Goal: Transaction & Acquisition: Purchase product/service

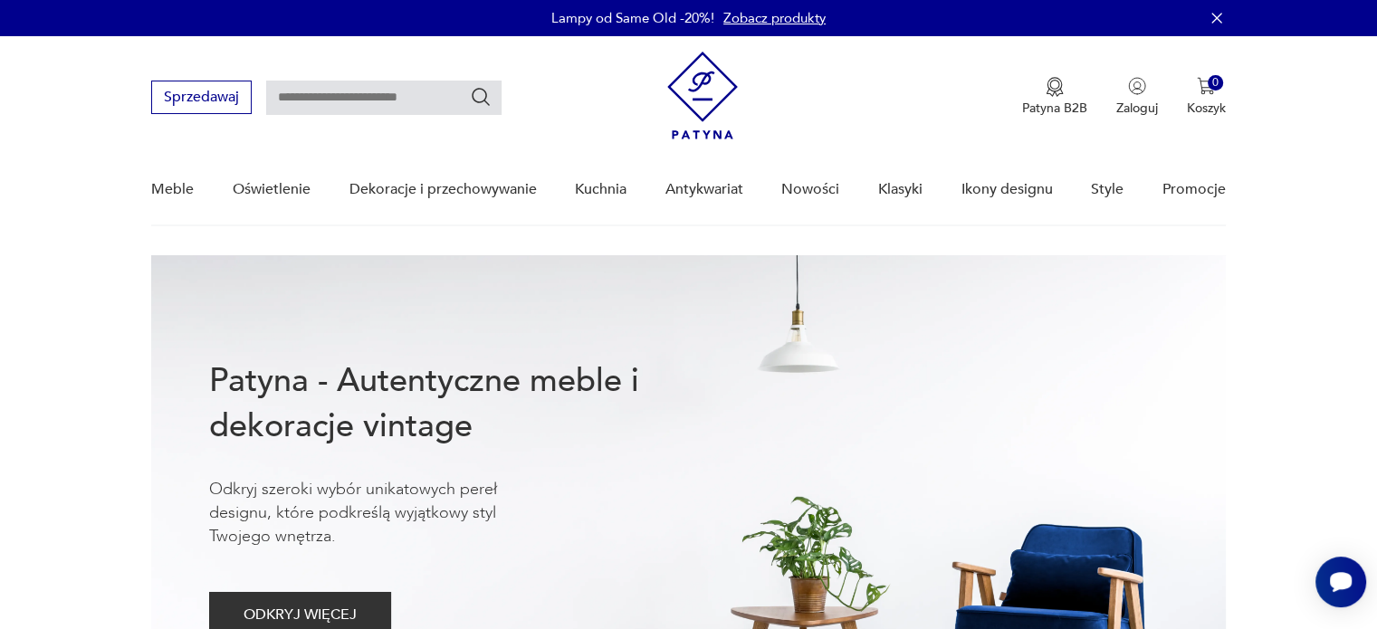
click at [344, 102] on input "text" at bounding box center [383, 98] width 235 height 34
type input "**********"
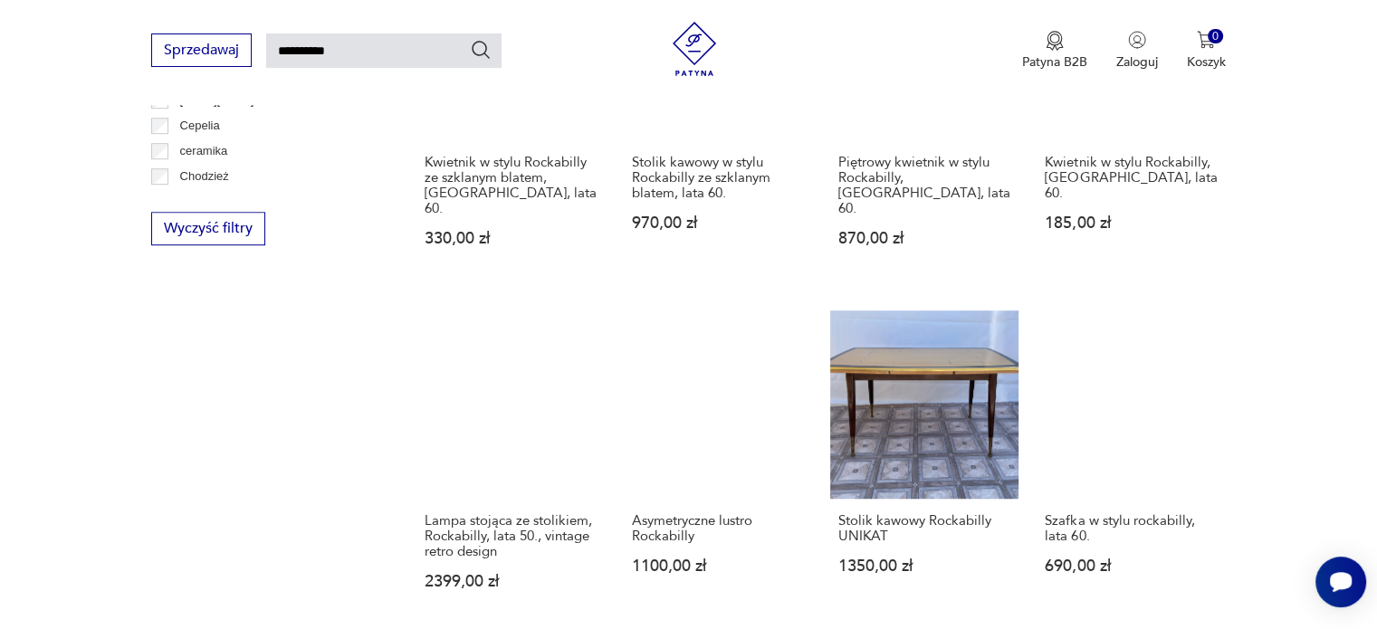
scroll to position [1334, 0]
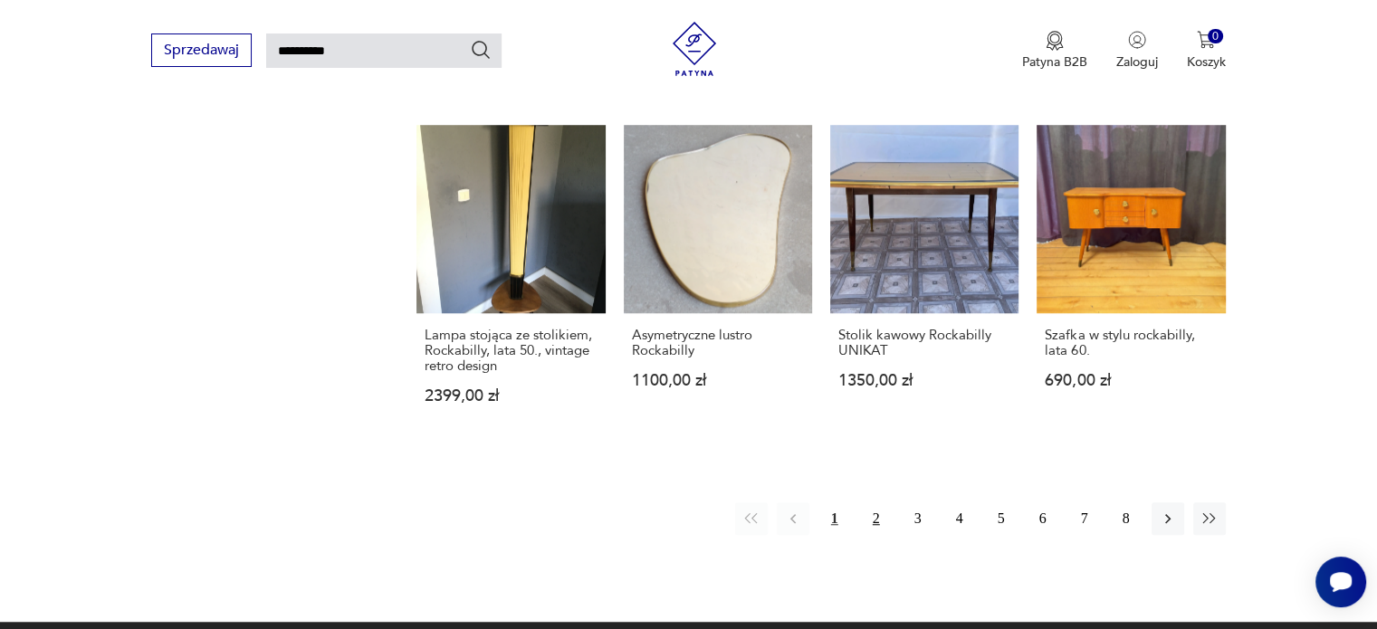
click at [872, 502] on button "2" at bounding box center [876, 518] width 33 height 33
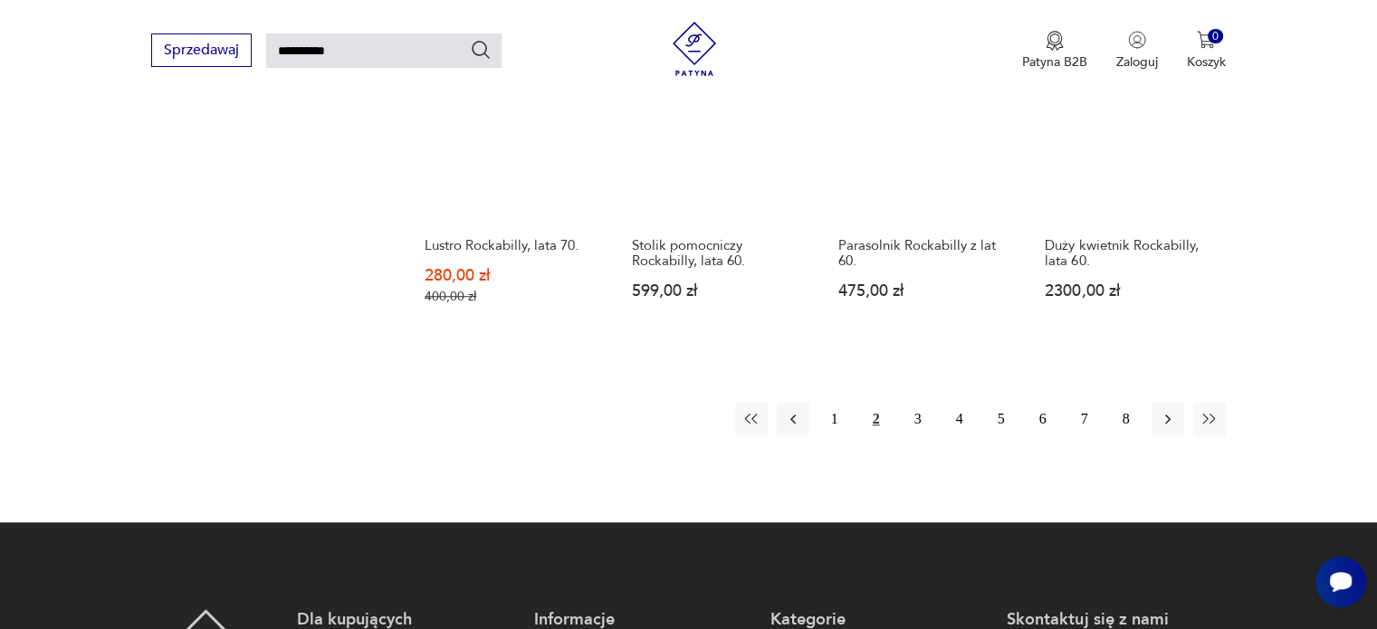
scroll to position [1430, 0]
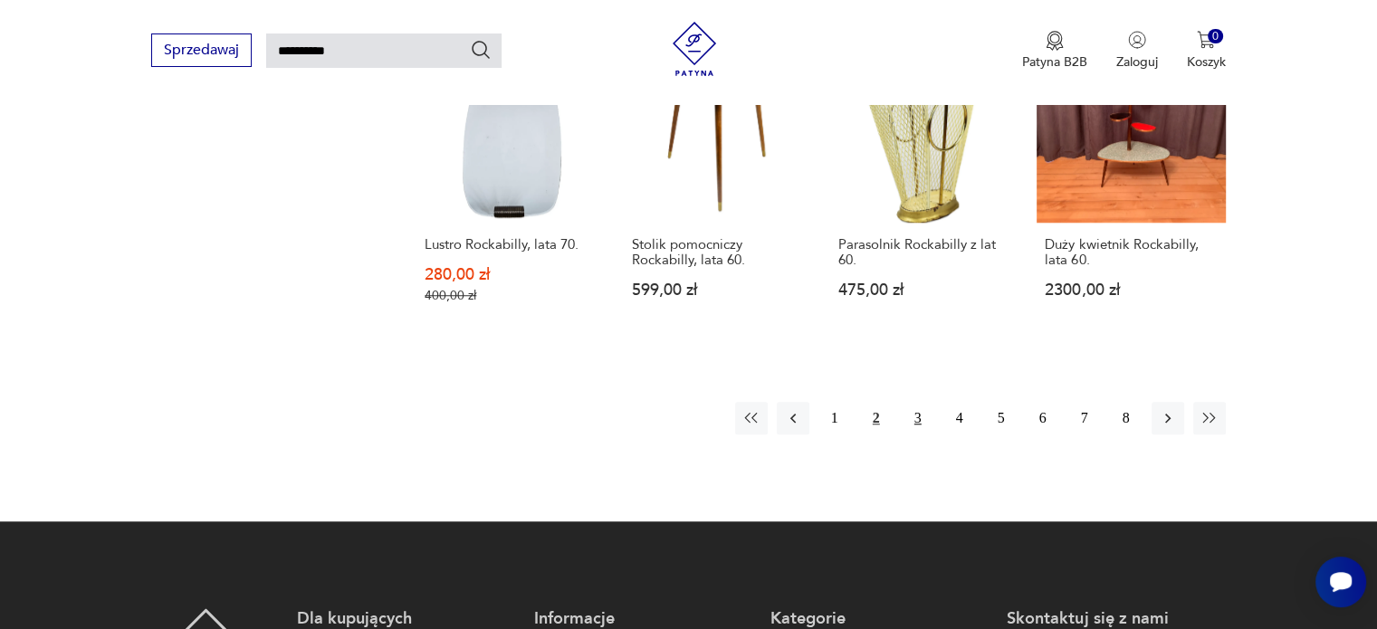
click at [920, 402] on button "3" at bounding box center [918, 418] width 33 height 33
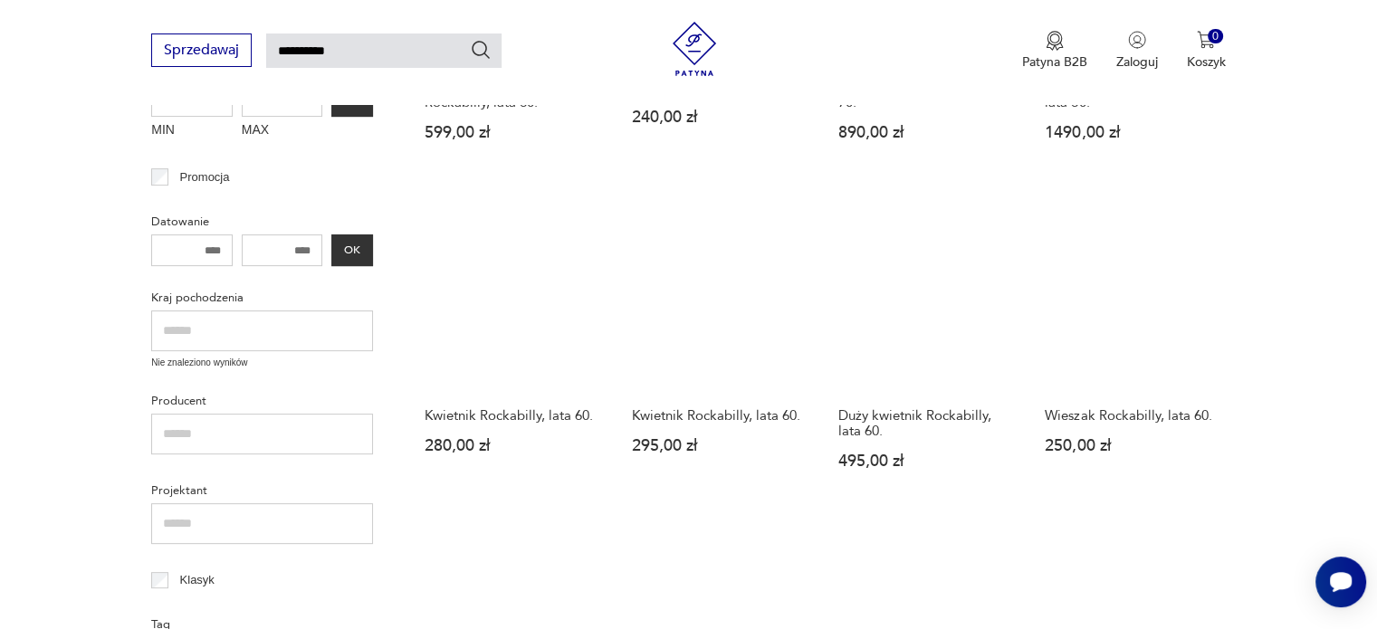
scroll to position [499, 0]
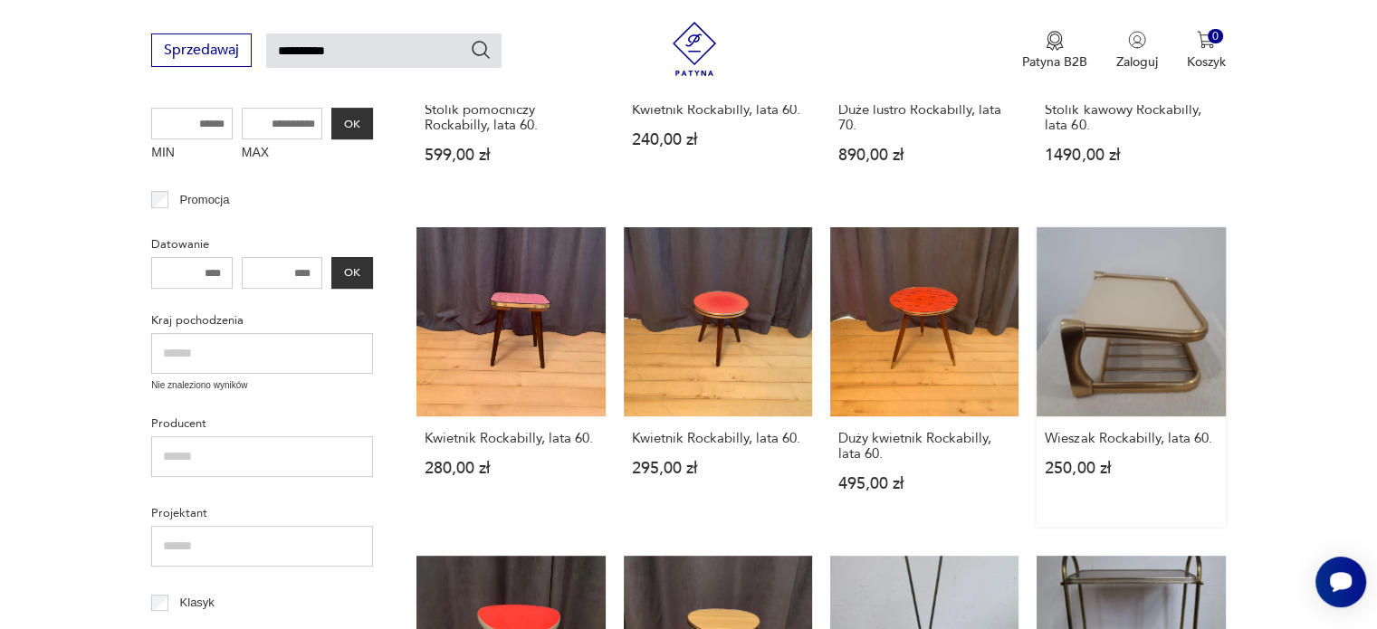
click at [1094, 354] on link "Wieszak Rockabilly, lata 60. 250,00 zł" at bounding box center [1130, 376] width 188 height 299
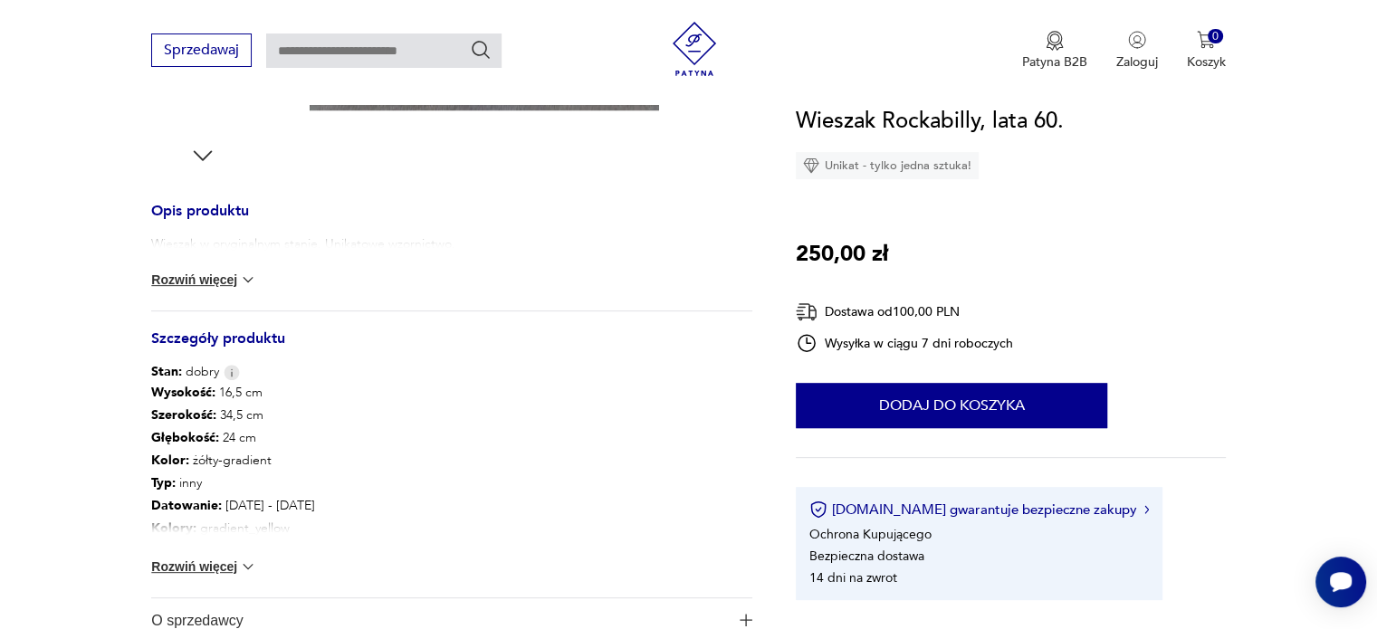
scroll to position [655, 0]
click at [249, 561] on img at bounding box center [248, 566] width 18 height 18
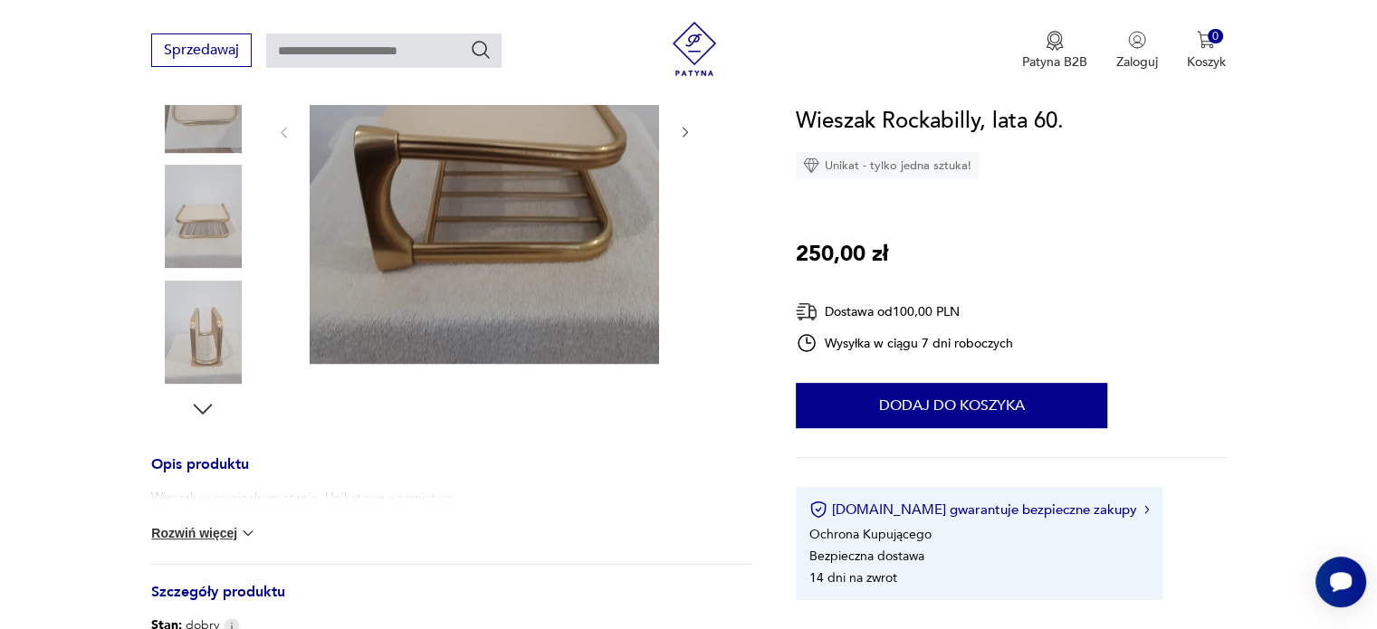
scroll to position [400, 0]
type input "**********"
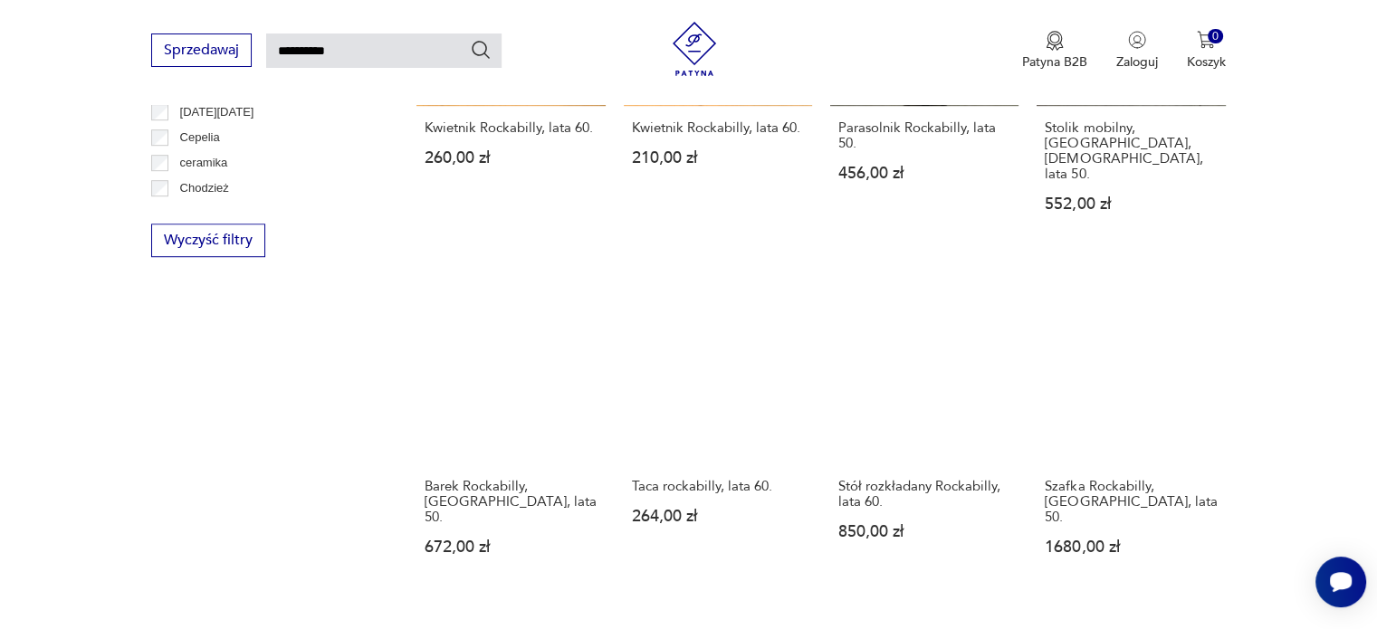
scroll to position [1206, 0]
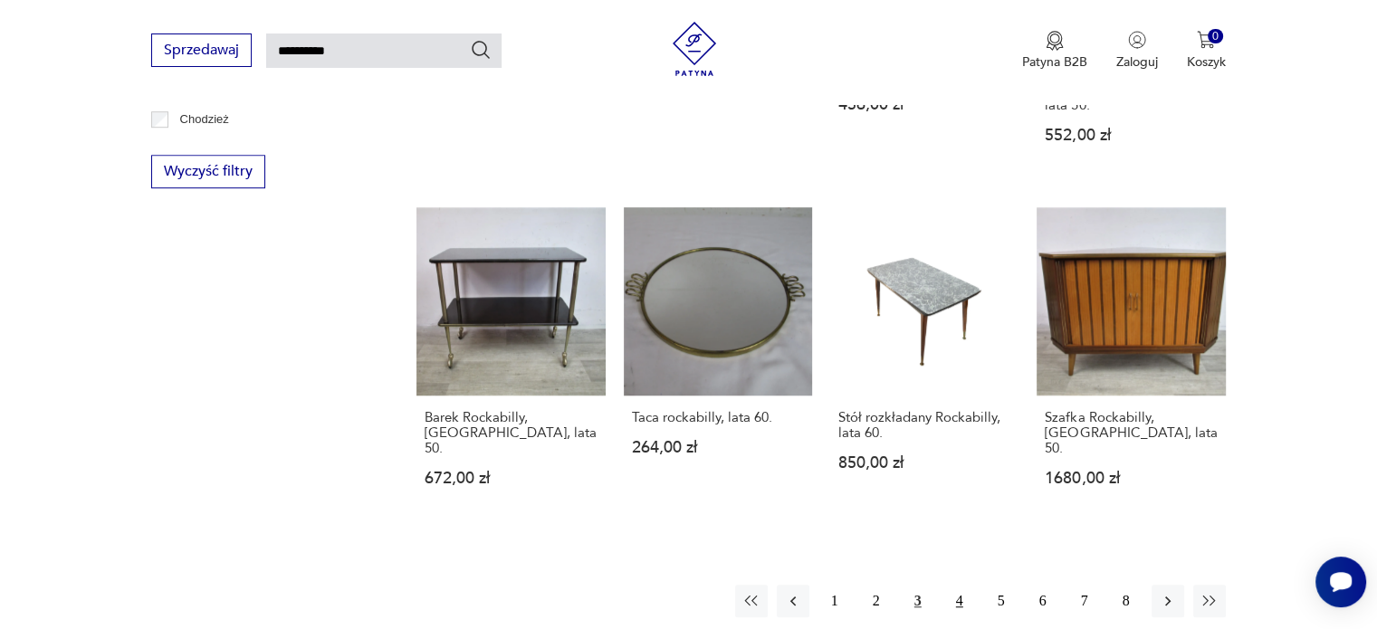
click at [962, 585] on button "4" at bounding box center [959, 601] width 33 height 33
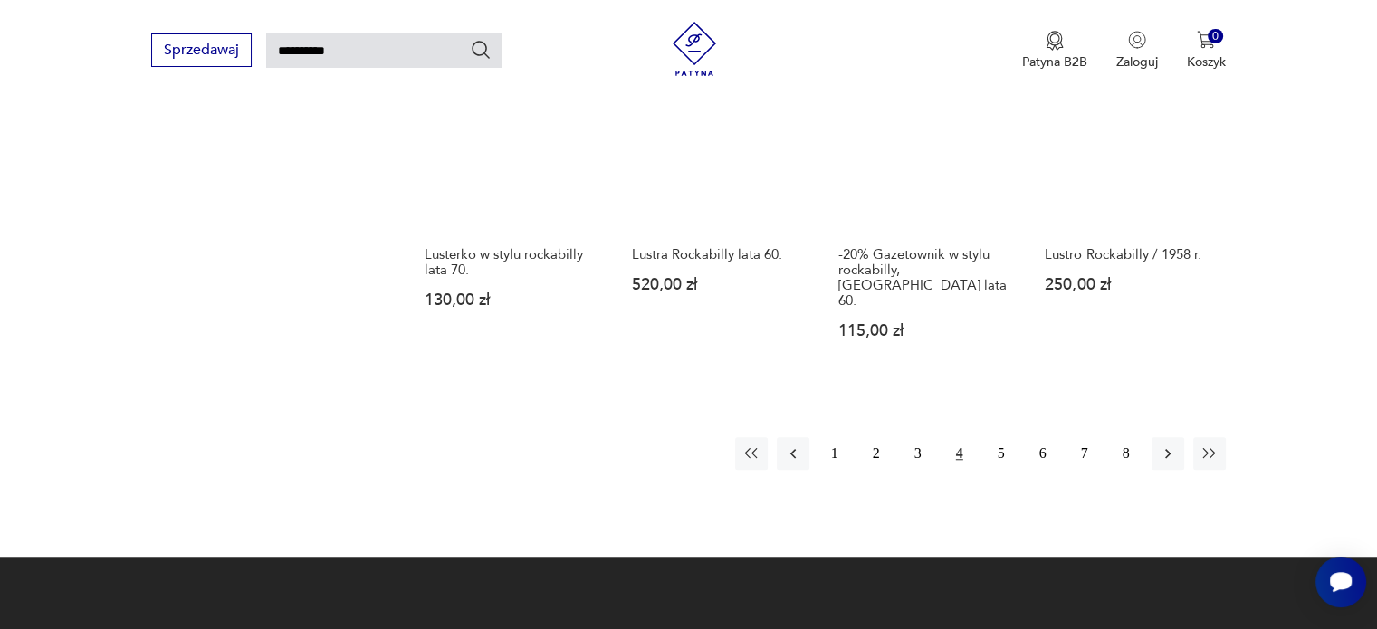
scroll to position [1359, 0]
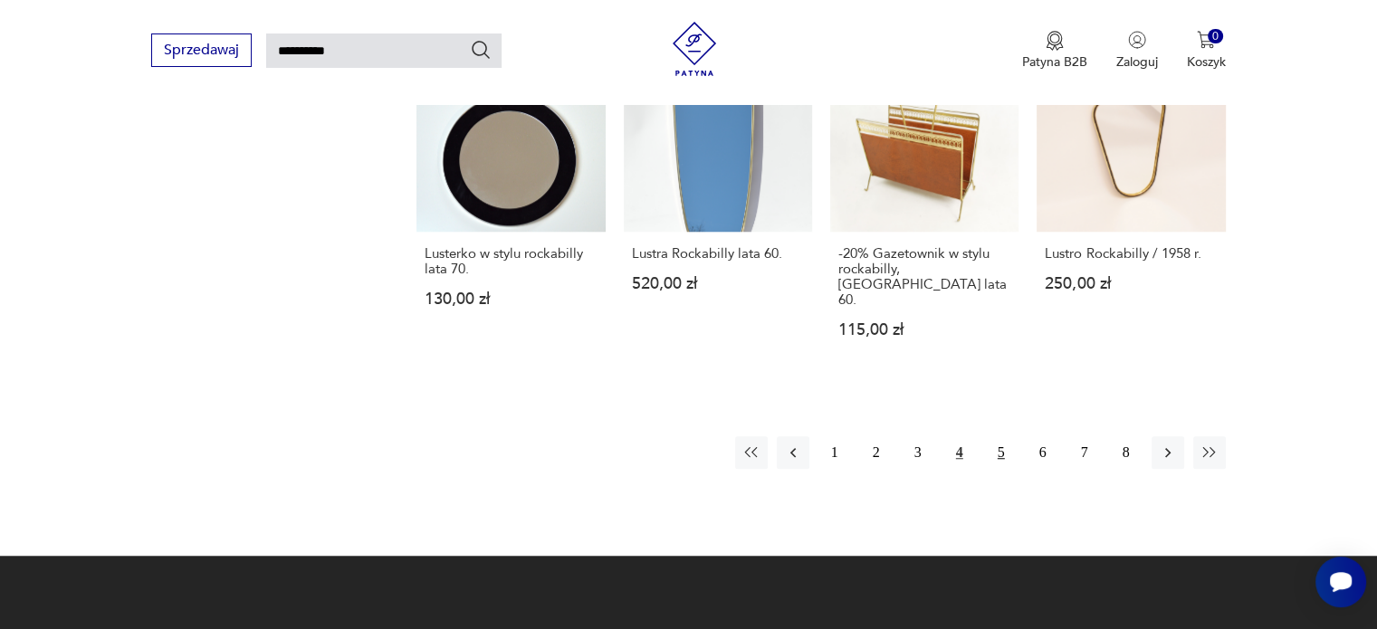
click at [999, 436] on button "5" at bounding box center [1001, 452] width 33 height 33
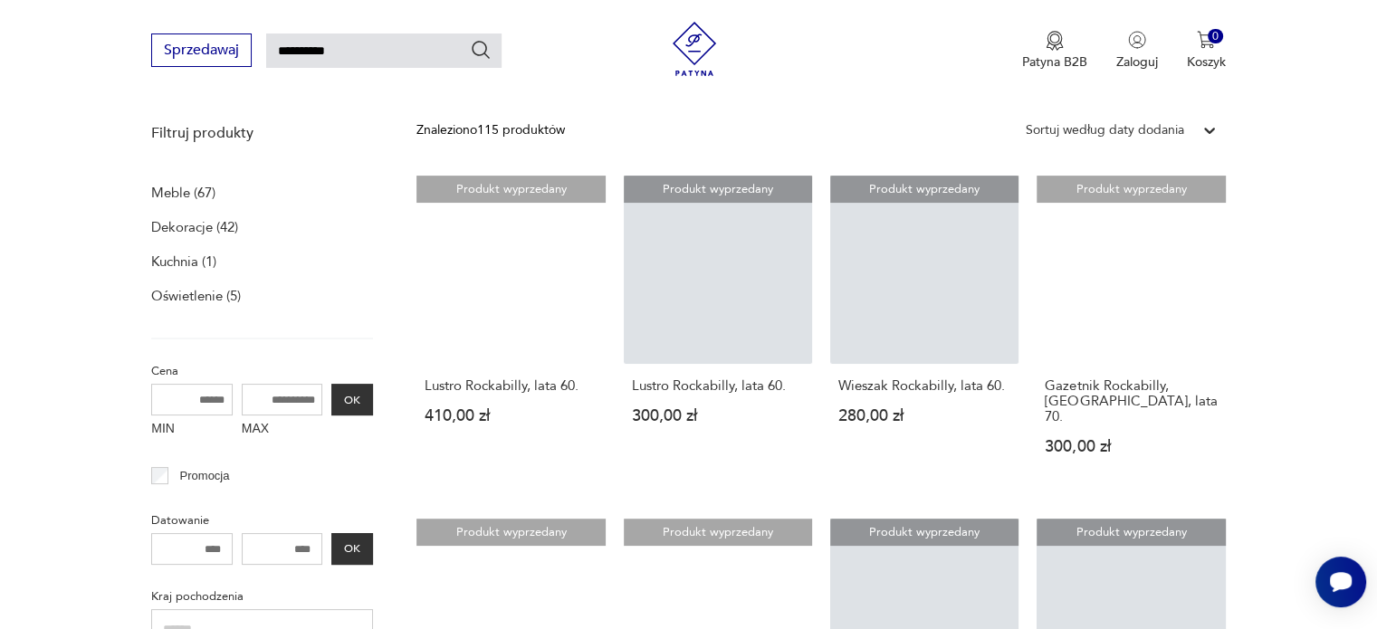
scroll to position [229, 0]
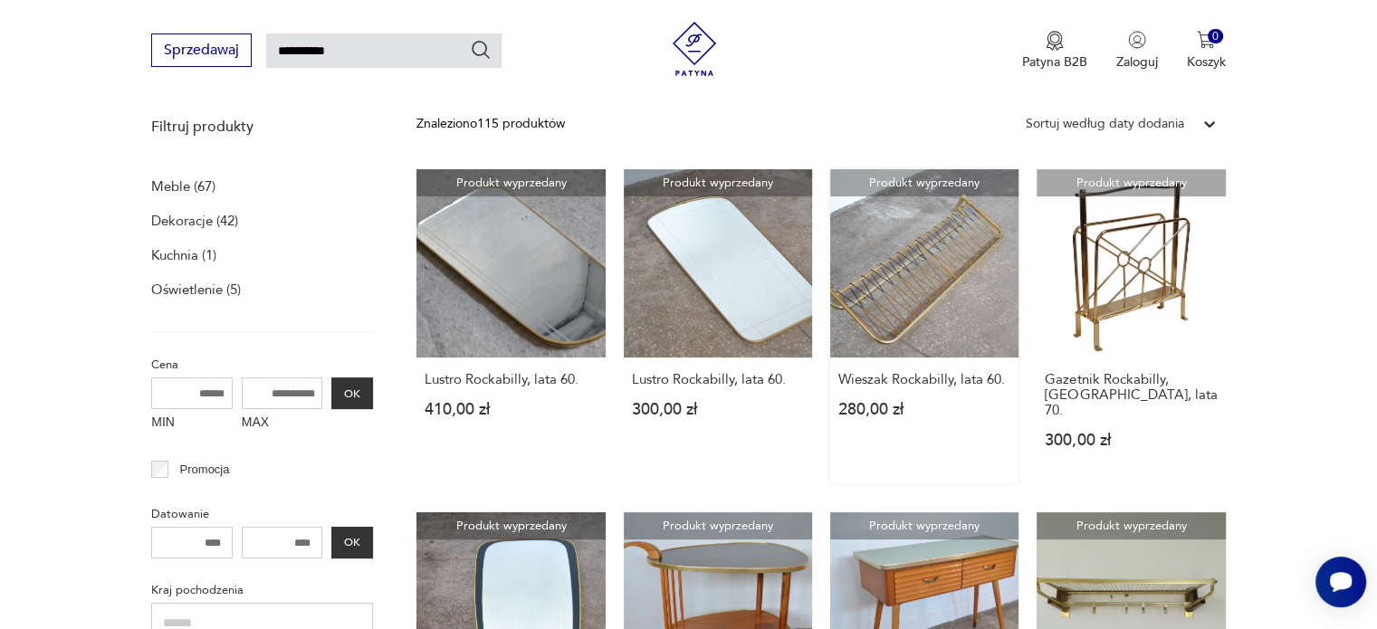
click at [922, 262] on link "Produkt wyprzedany Wieszak Rockabilly, lata 60. 280,00 zł" at bounding box center [924, 326] width 188 height 314
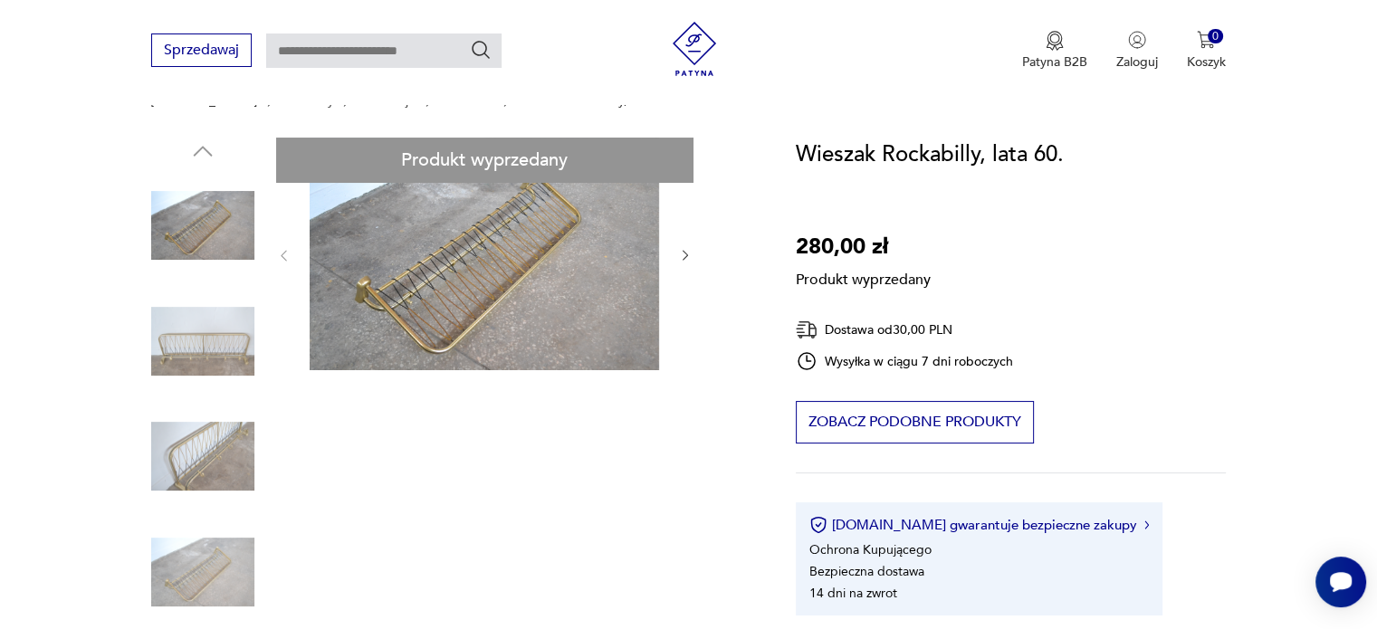
scroll to position [166, 0]
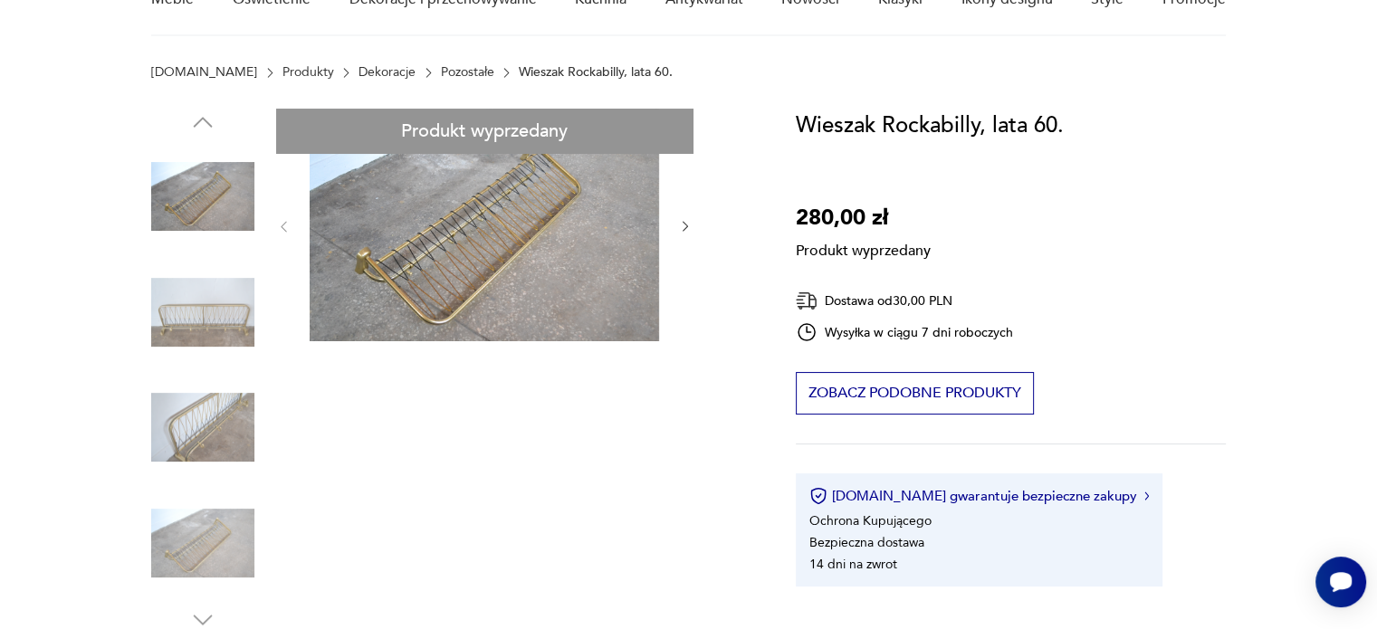
scroll to position [0, 0]
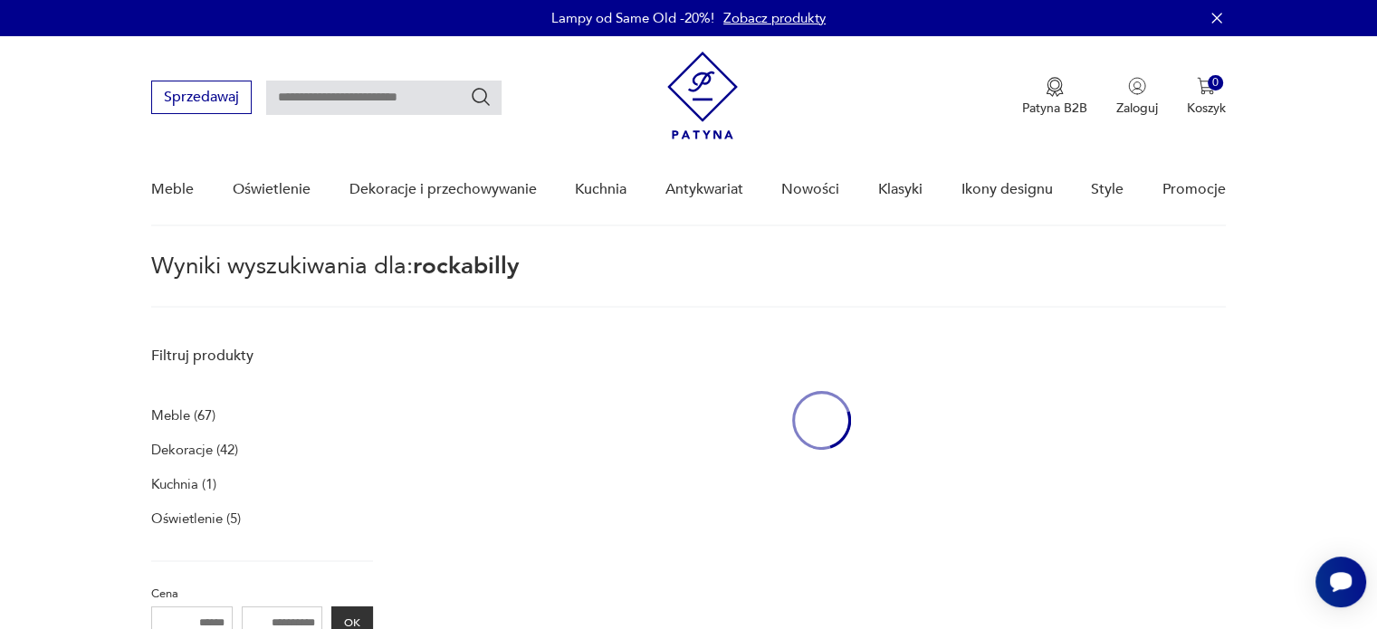
type input "**********"
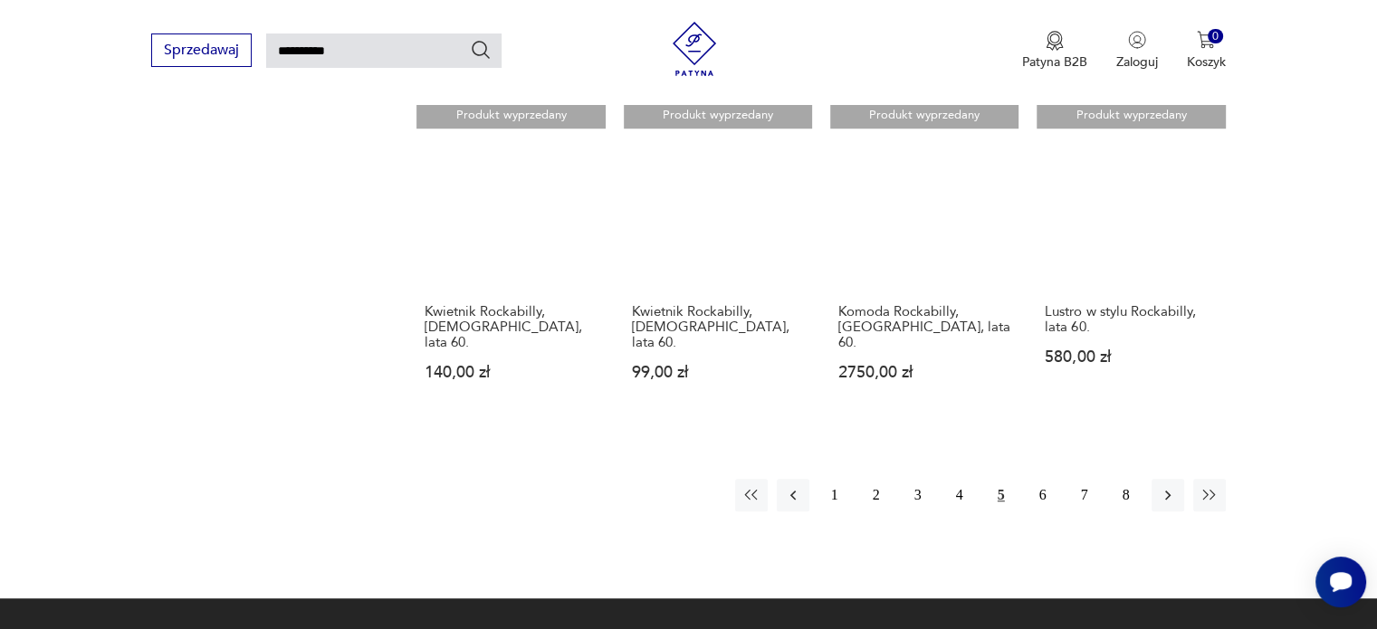
scroll to position [1297, 0]
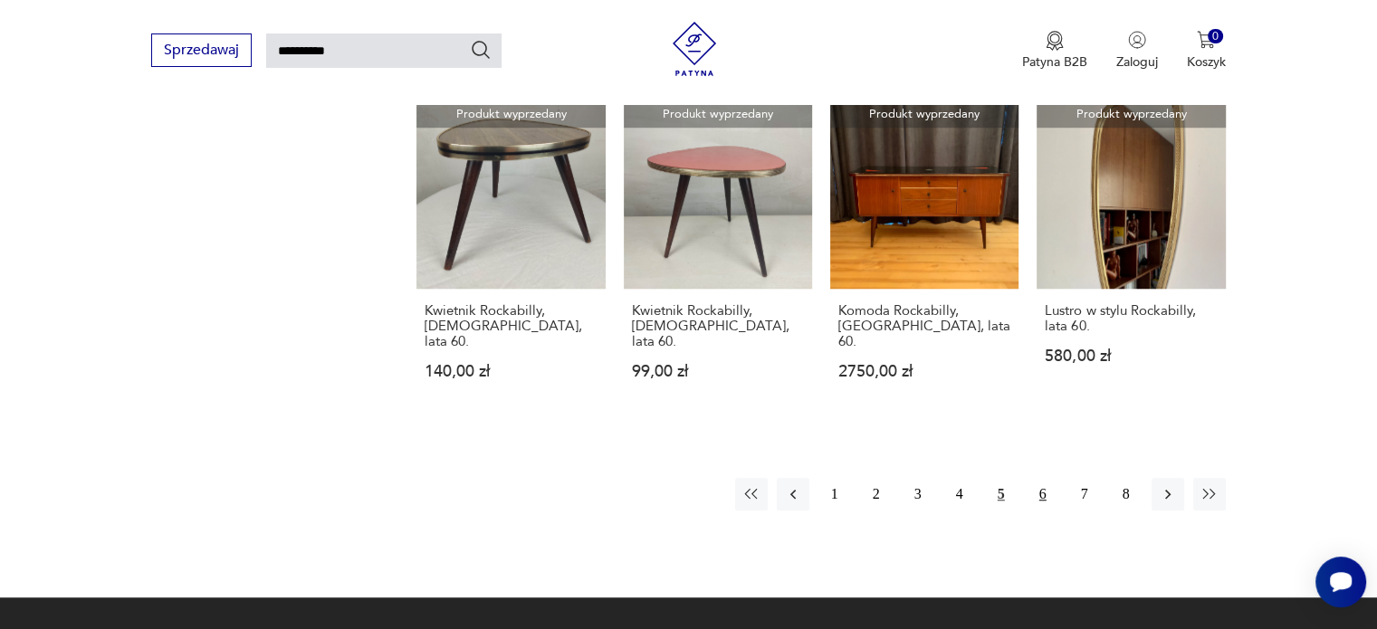
click at [1047, 478] on button "6" at bounding box center [1042, 494] width 33 height 33
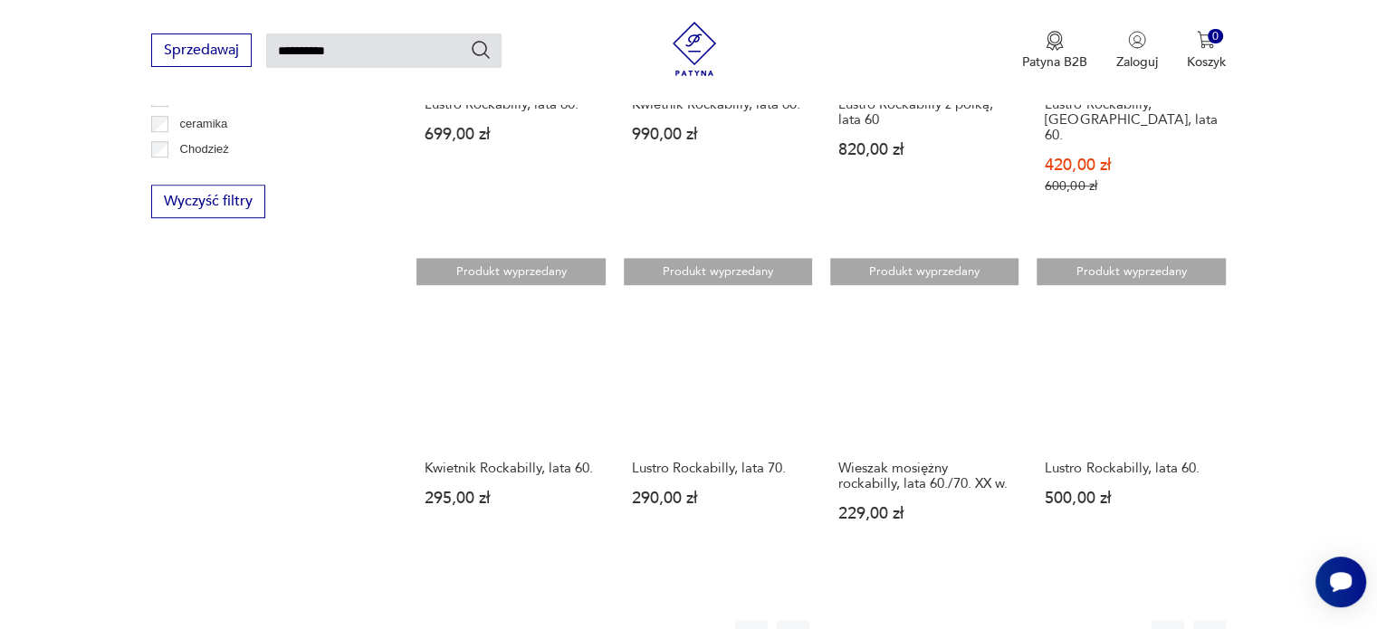
scroll to position [1177, 0]
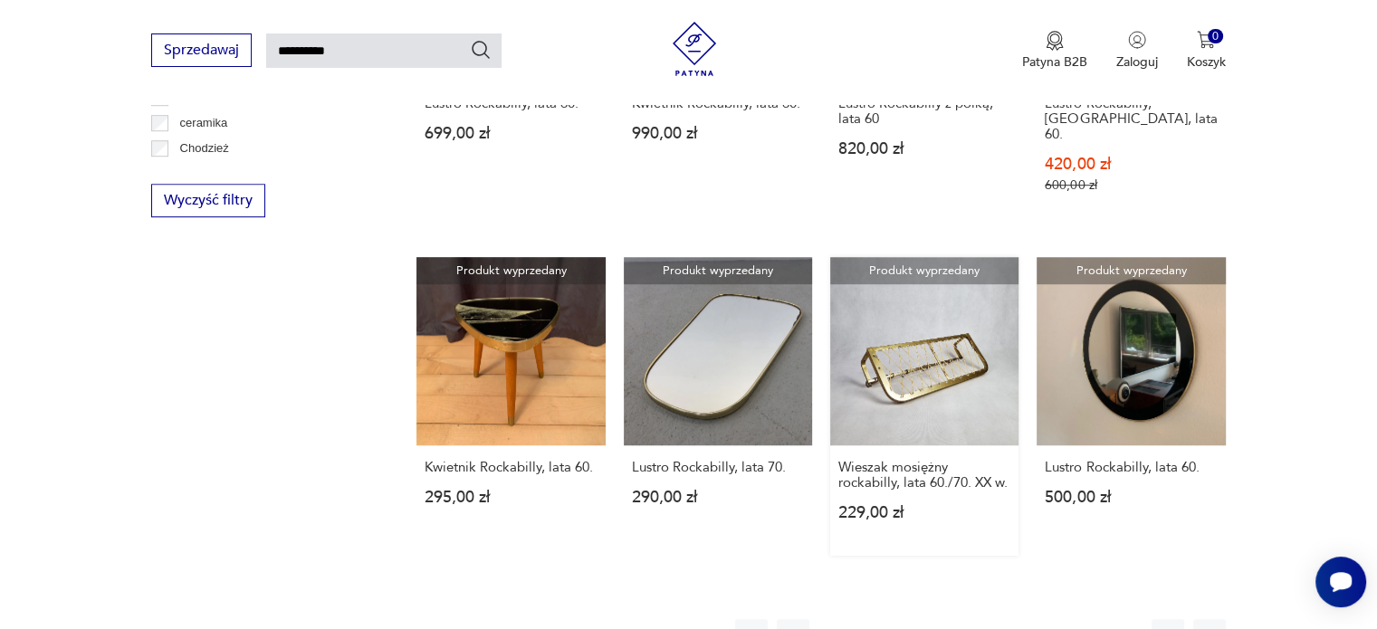
click at [894, 335] on link "Produkt wyprzedany Wieszak mosiężny rockabilly, lata 60./70. XX w. 229,00 zł" at bounding box center [924, 406] width 188 height 299
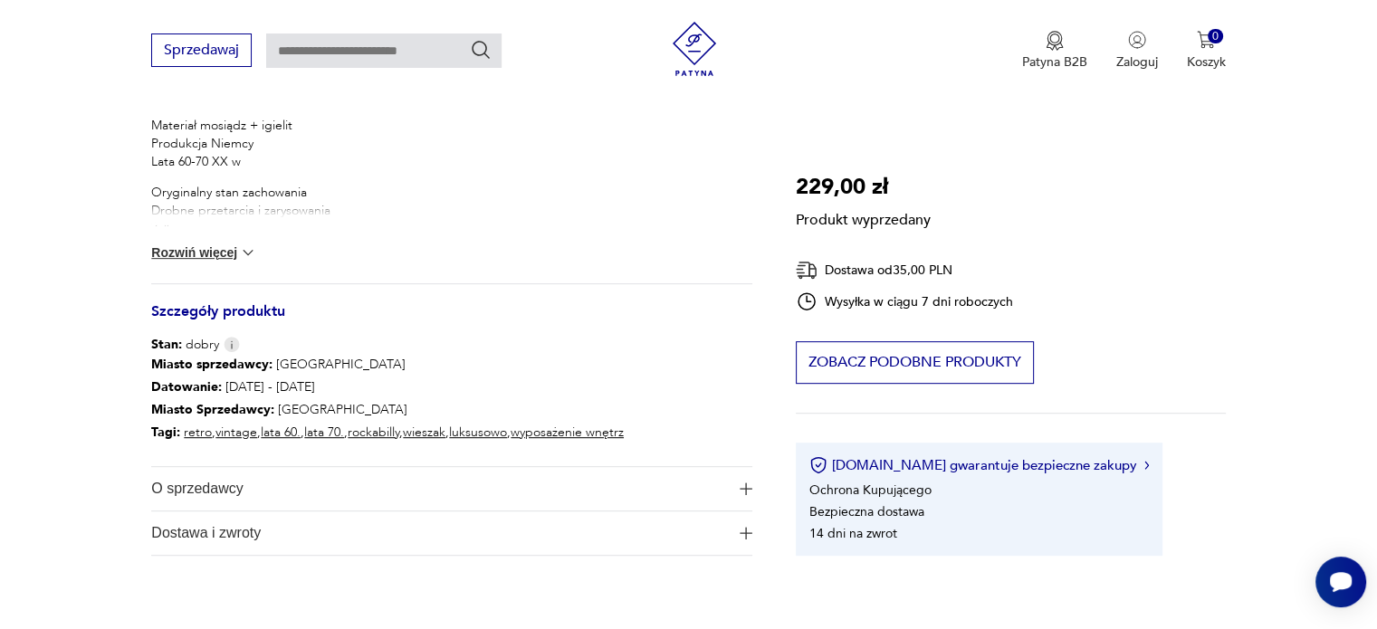
scroll to position [804, 0]
click at [223, 252] on button "Rozwiń więcej" at bounding box center [203, 252] width 105 height 18
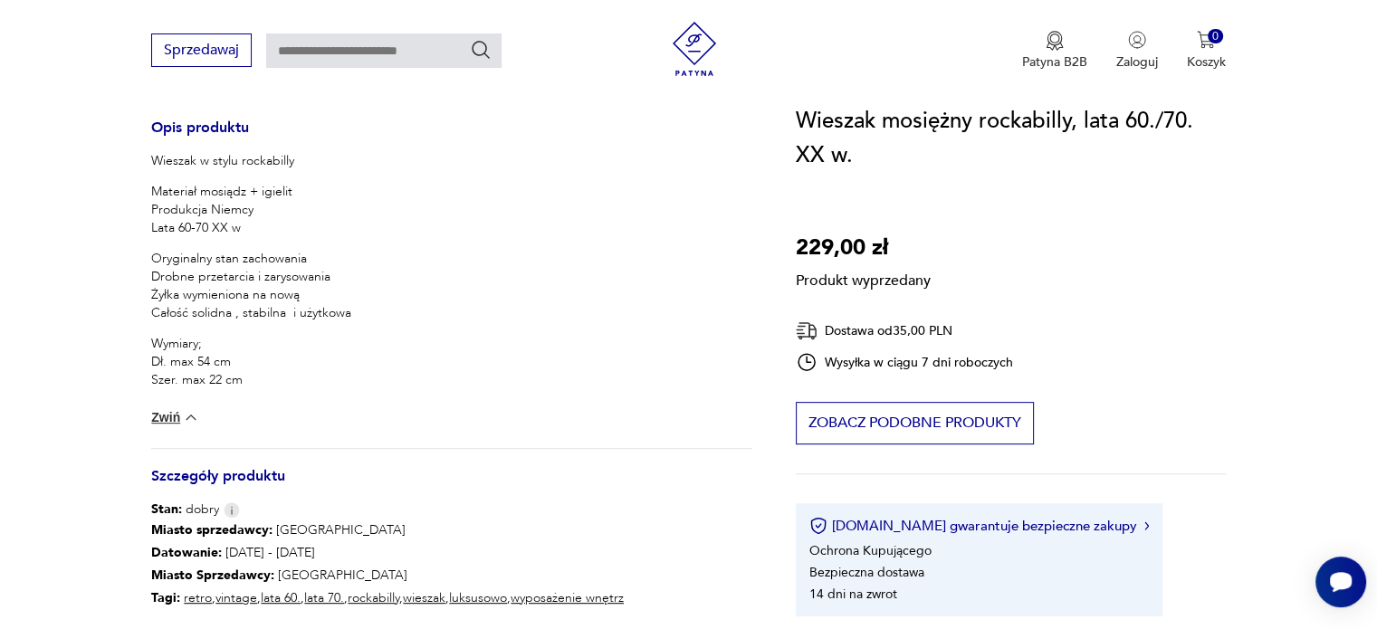
scroll to position [739, 0]
type input "**********"
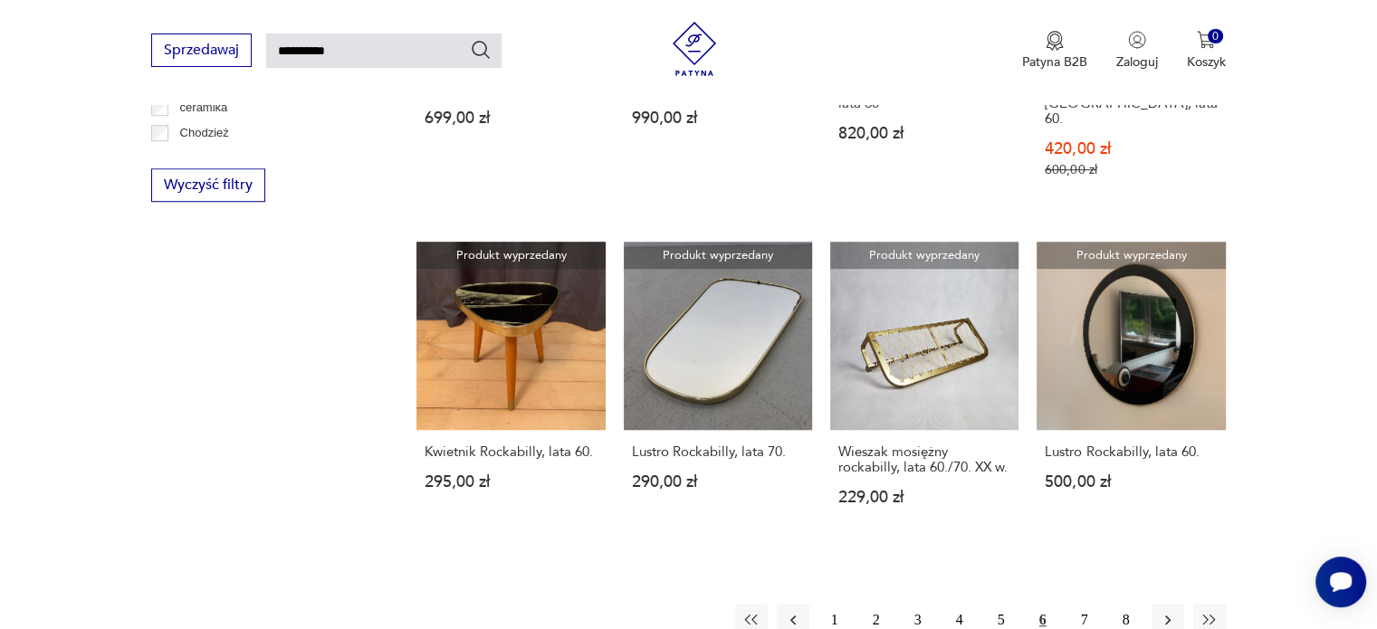
scroll to position [1191, 0]
click at [1086, 605] on button "7" at bounding box center [1084, 621] width 33 height 33
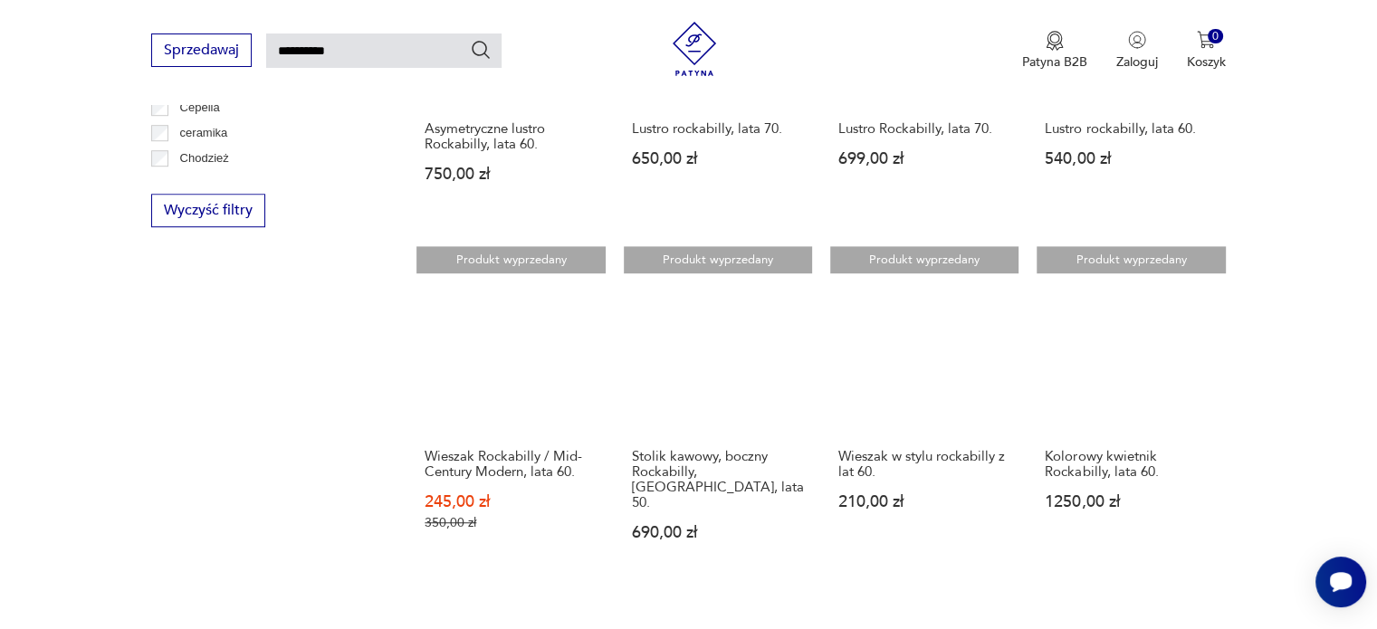
scroll to position [1169, 0]
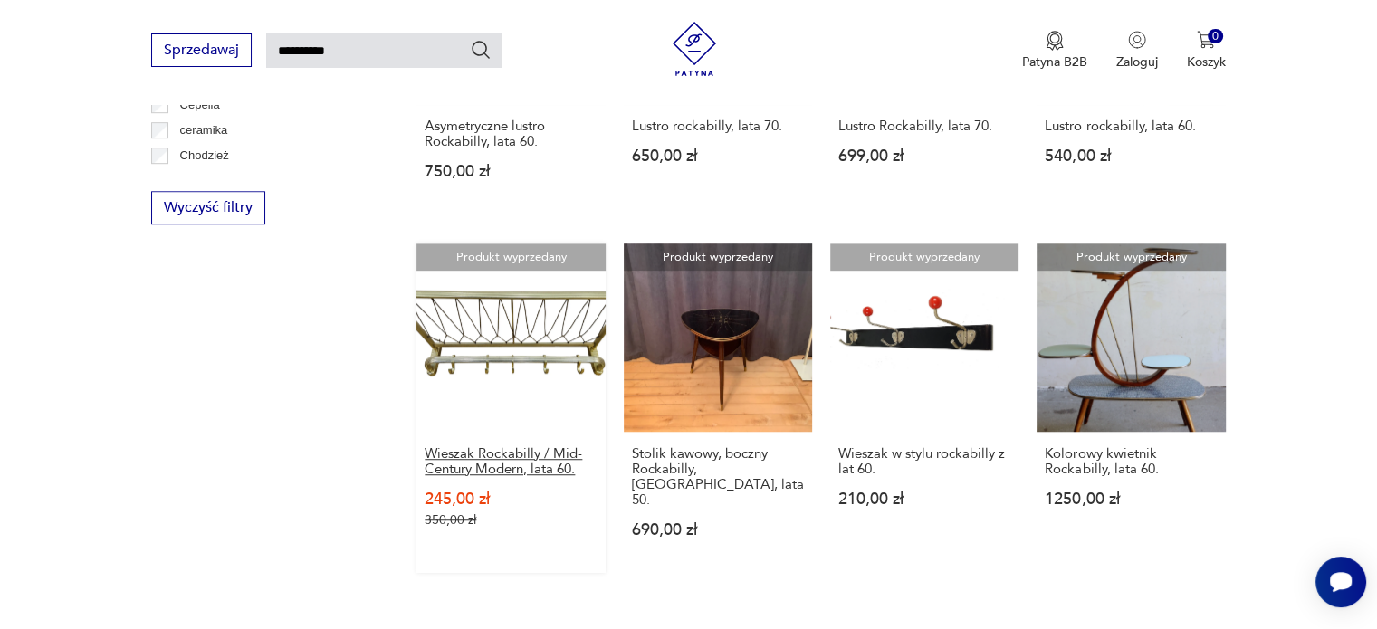
click at [485, 446] on h3 "Wieszak Rockabilly / Mid-Century Modern, lata 60." at bounding box center [511, 461] width 172 height 31
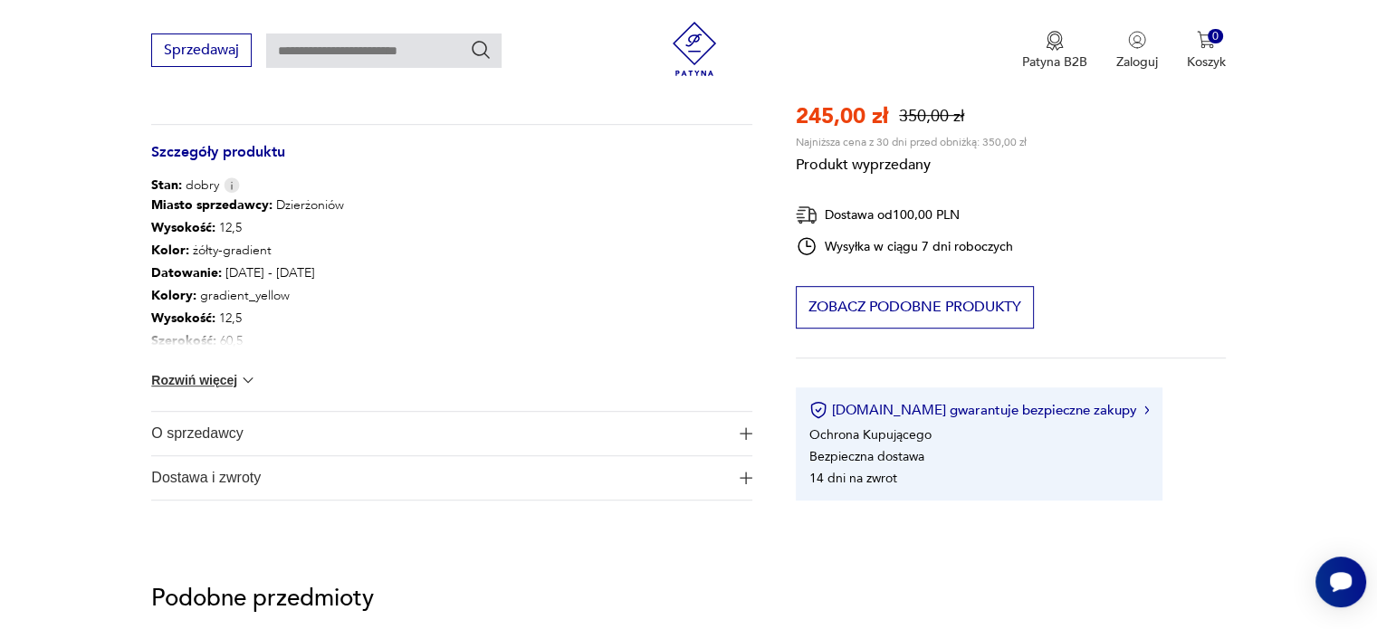
scroll to position [963, 0]
click at [249, 374] on img at bounding box center [248, 380] width 18 height 18
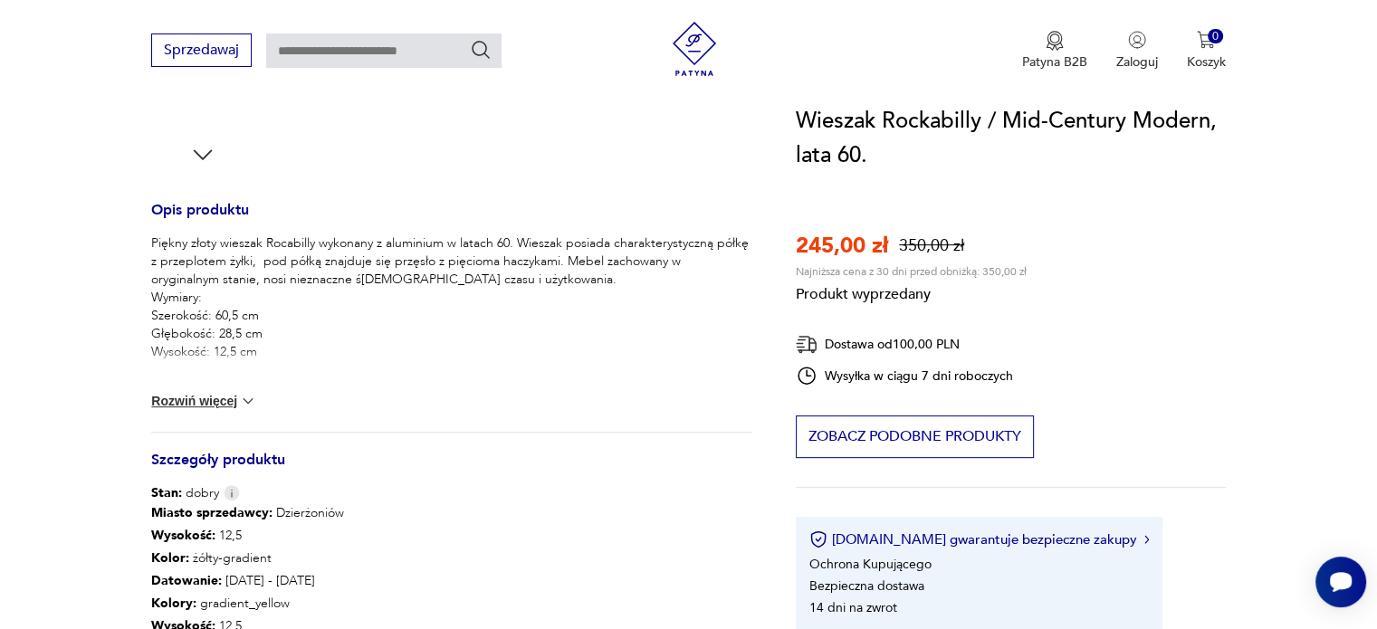
scroll to position [654, 0]
click at [246, 400] on img at bounding box center [248, 402] width 18 height 18
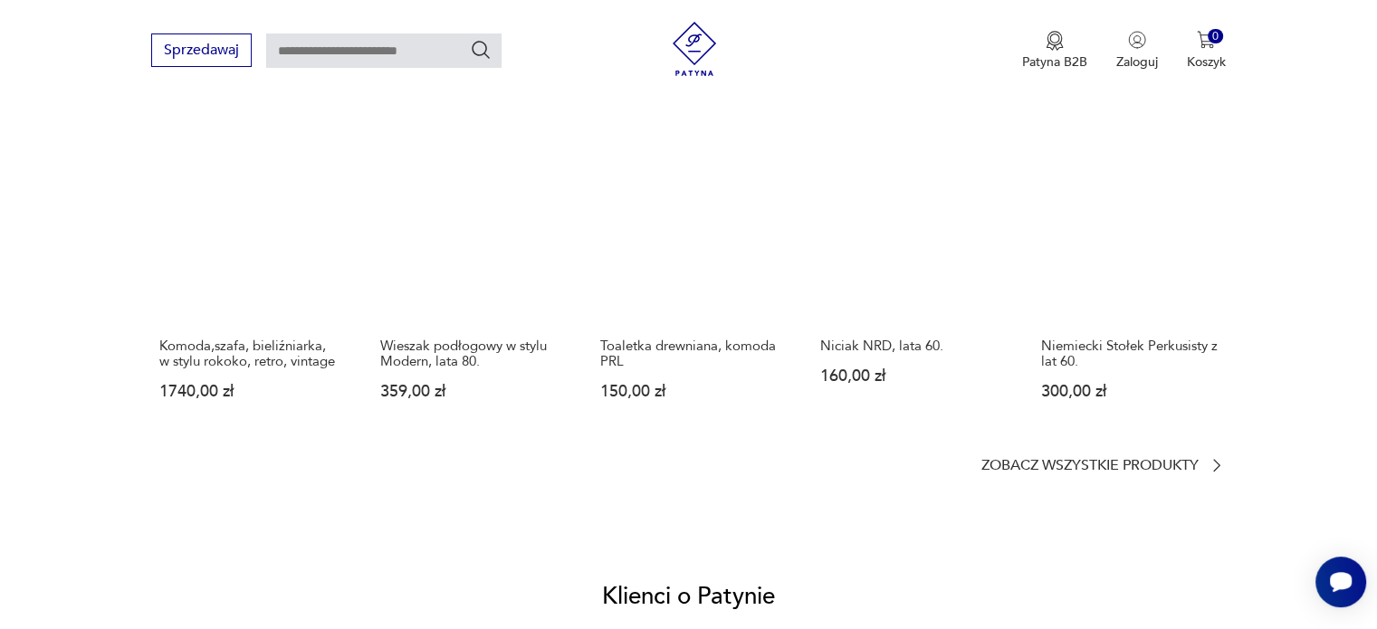
scroll to position [1512, 0]
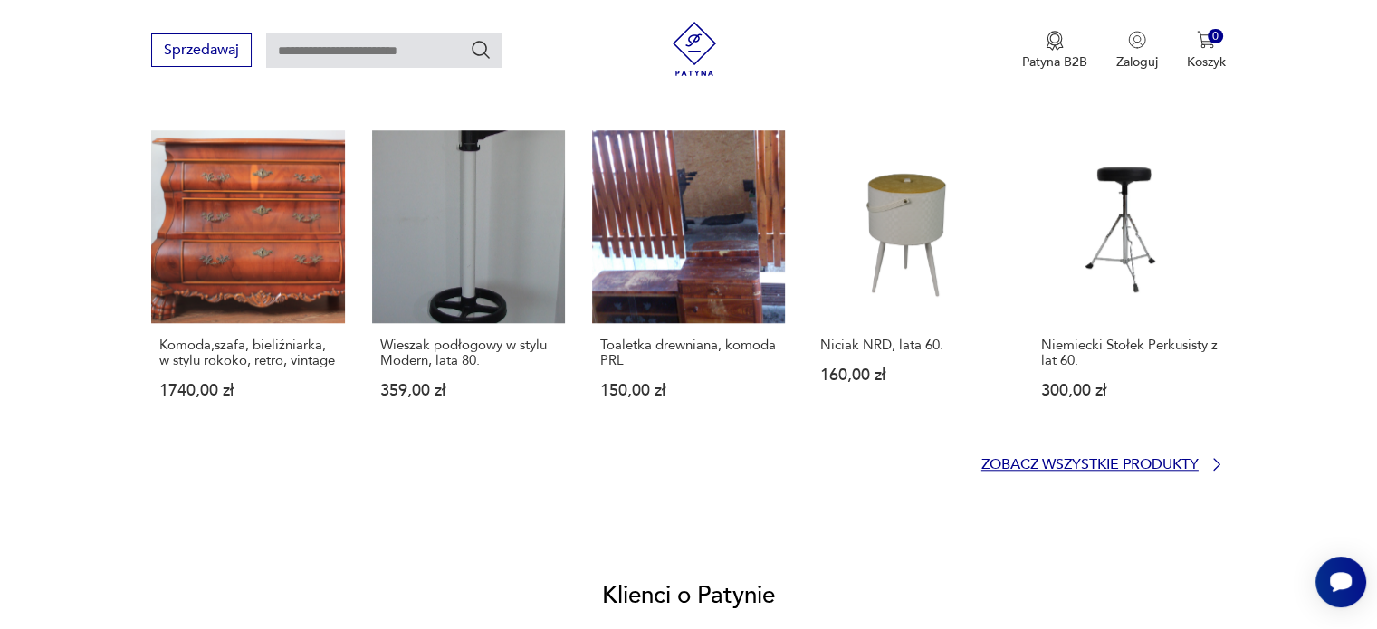
click at [1035, 471] on p "Zobacz wszystkie produkty" at bounding box center [1089, 465] width 217 height 12
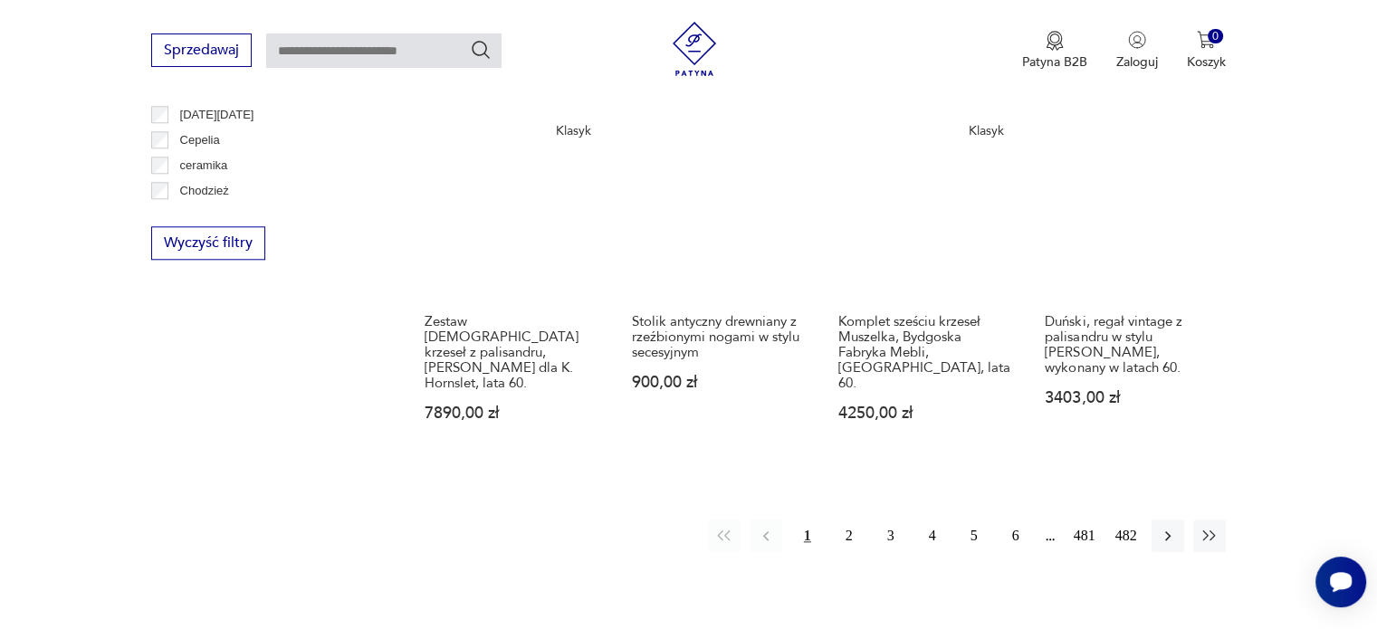
scroll to position [1827, 0]
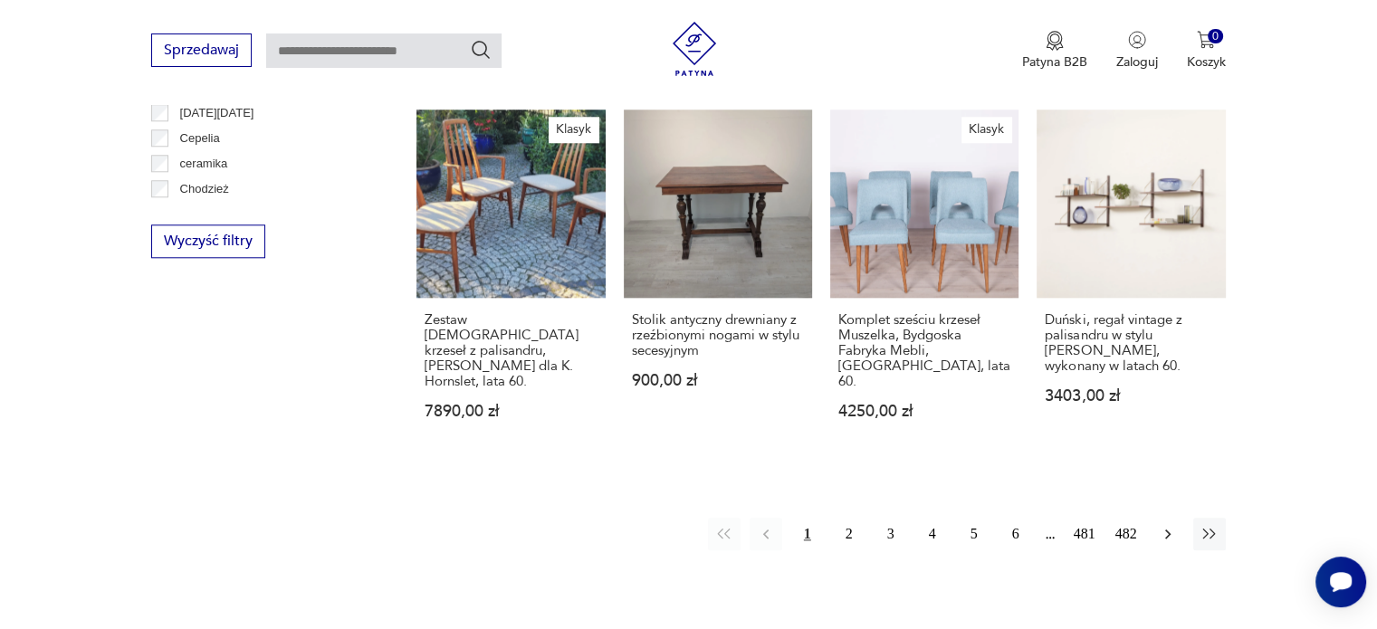
click at [1169, 525] on icon "button" at bounding box center [1168, 534] width 18 height 18
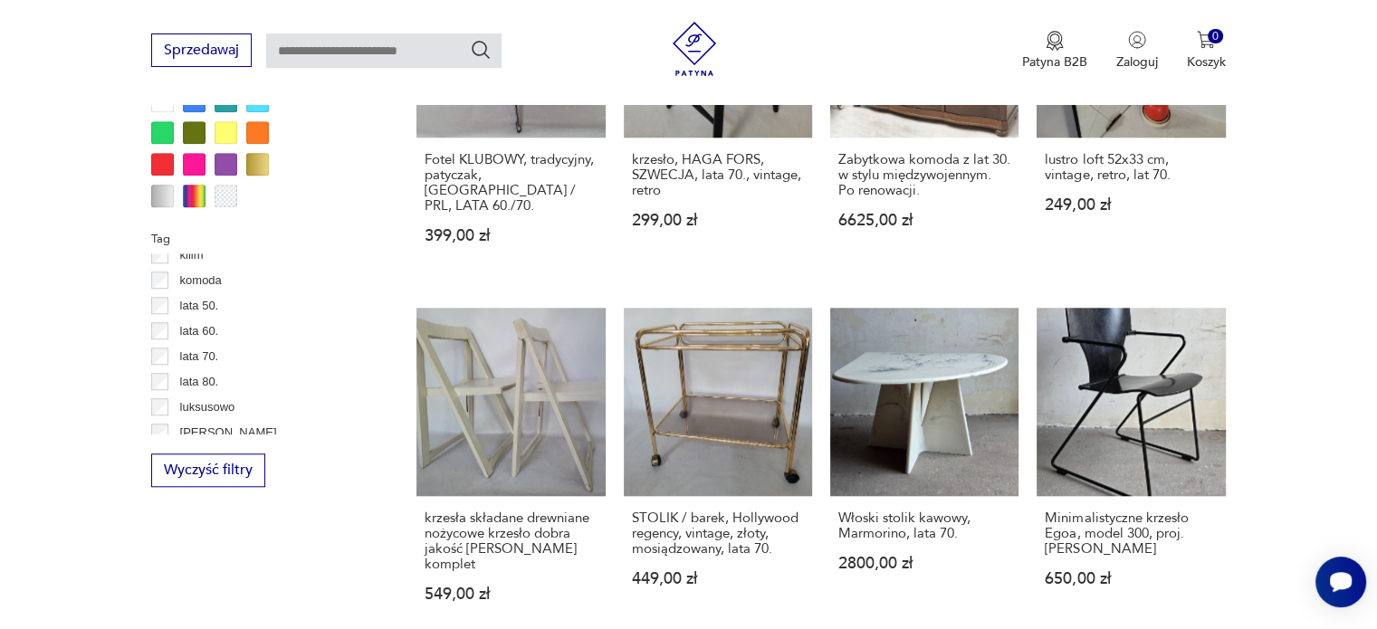
scroll to position [579, 0]
